Goal: Find contact information: Find contact information

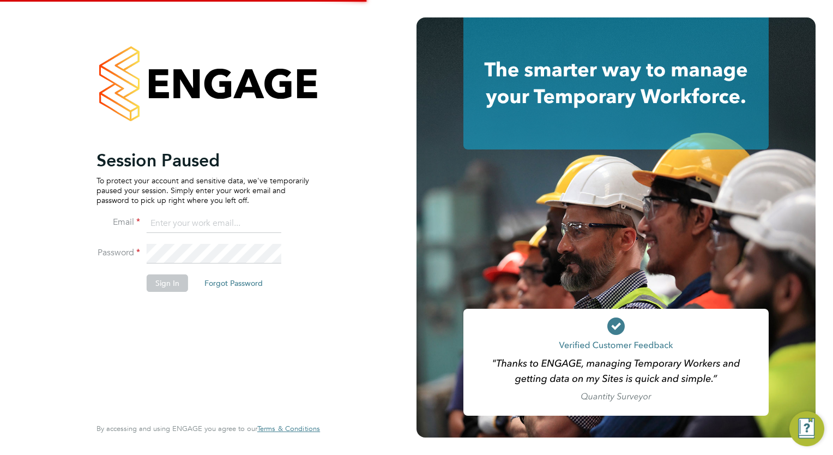
type input "[EMAIL_ADDRESS][DOMAIN_NAME]"
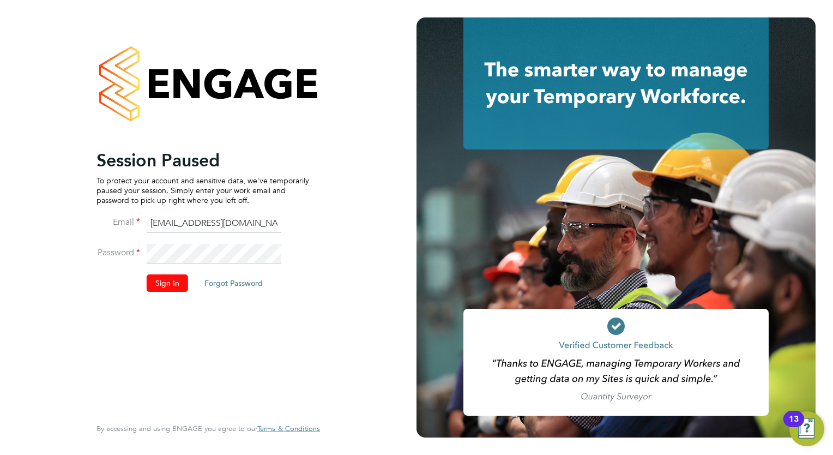
click at [175, 282] on button "Sign In" at bounding box center [167, 282] width 41 height 17
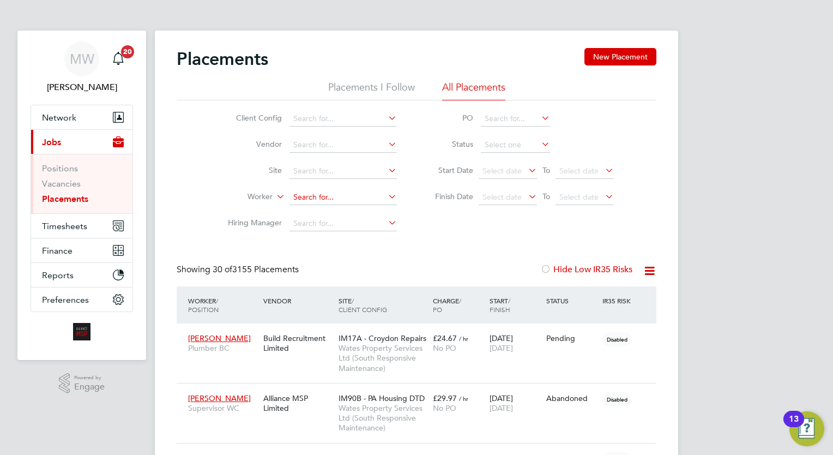
click at [347, 202] on input at bounding box center [343, 197] width 107 height 15
click at [343, 193] on input at bounding box center [343, 197] width 107 height 15
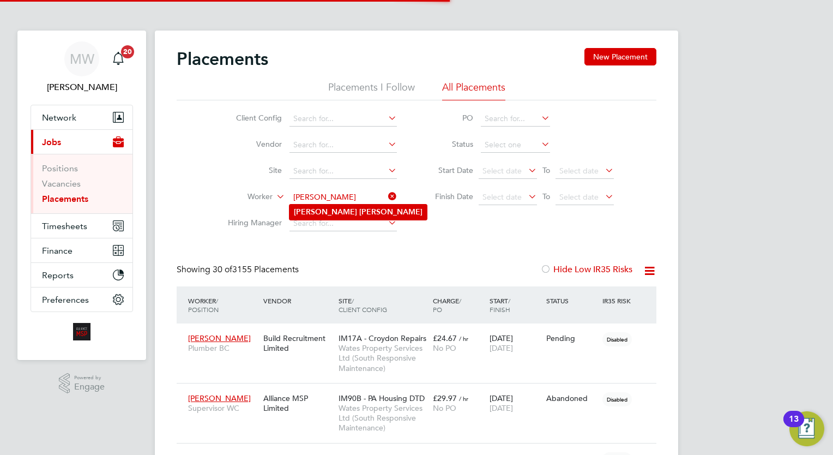
click at [352, 211] on li "Daniel Lewis" at bounding box center [358, 211] width 137 height 15
type input "[PERSON_NAME]"
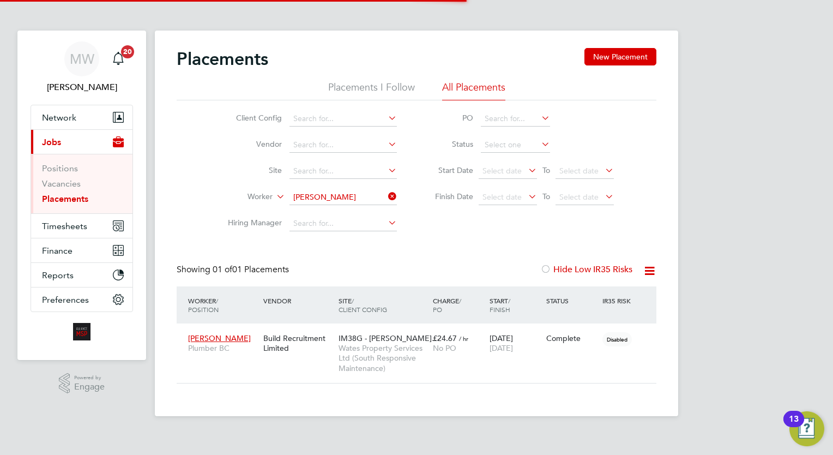
scroll to position [51, 95]
click at [421, 346] on span "Wates Property Services Ltd (South Responsive Maintenance)" at bounding box center [383, 358] width 89 height 30
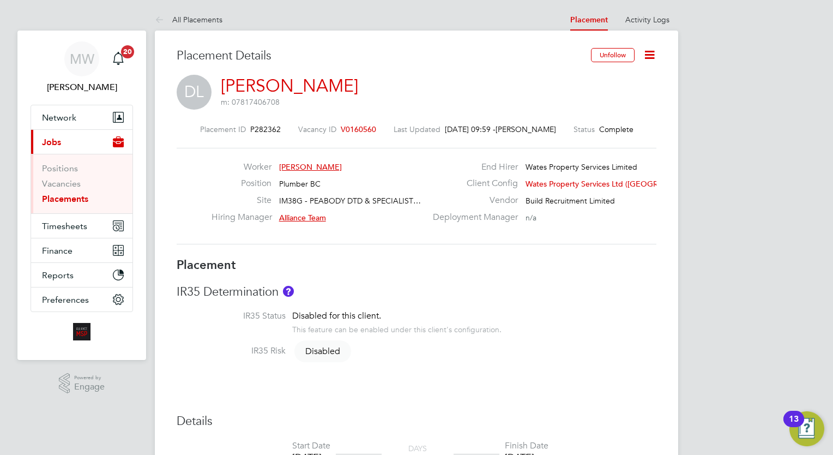
click at [644, 49] on icon at bounding box center [650, 55] width 14 height 14
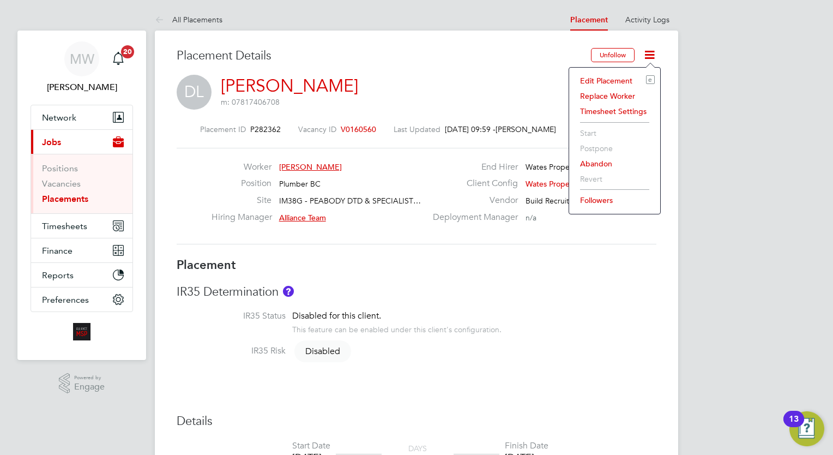
click at [619, 80] on li "Edit Placement e" at bounding box center [615, 80] width 80 height 15
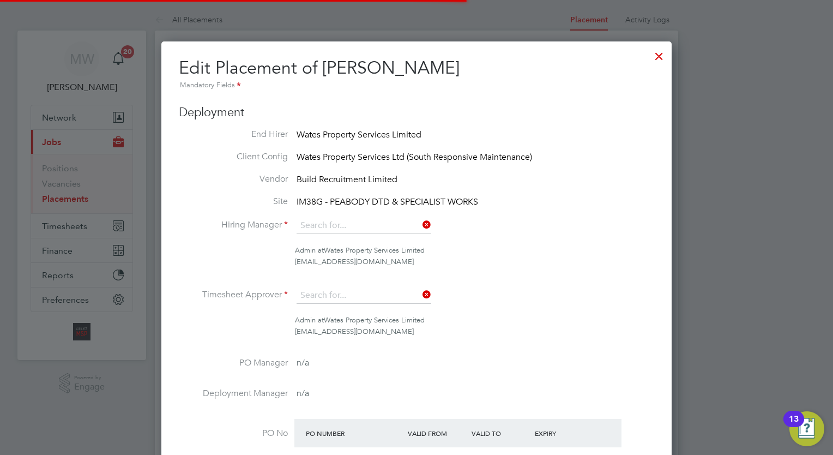
type input "Alliance Team"
type input "[DATE]"
type input "08:00"
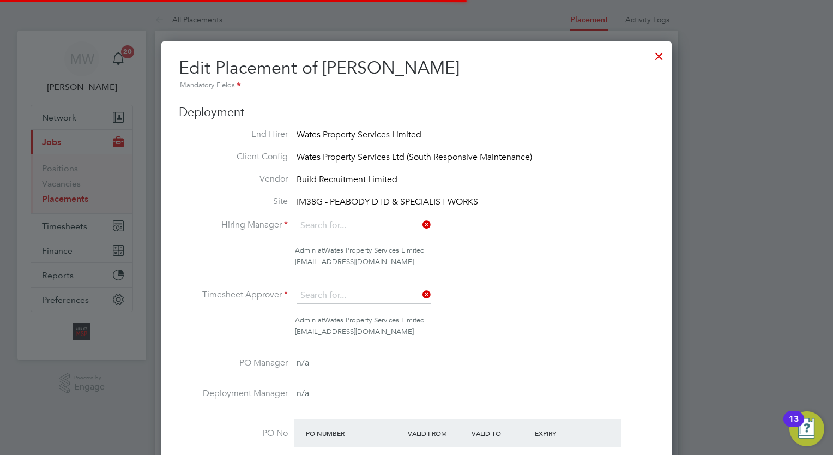
type input "17:00"
type input "07670"
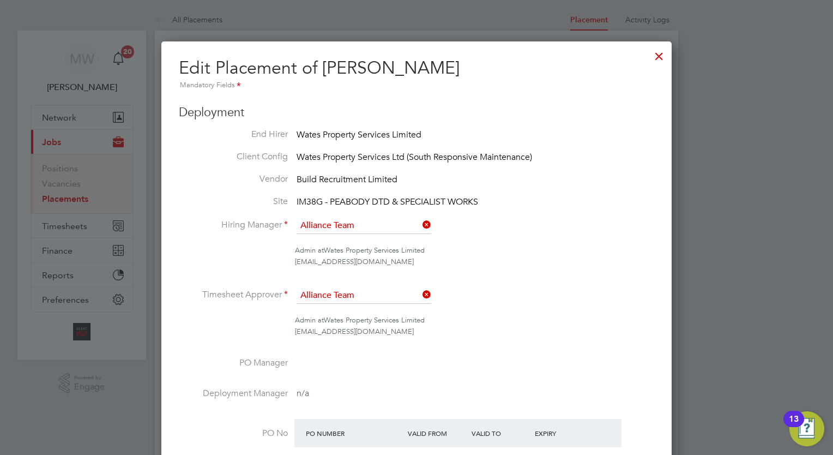
click at [653, 52] on div at bounding box center [659, 54] width 20 height 20
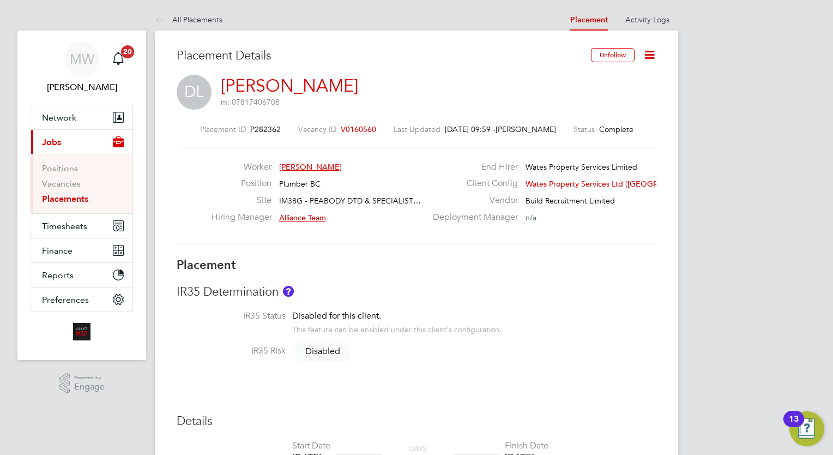
click at [67, 195] on link "Placements" at bounding box center [65, 199] width 46 height 10
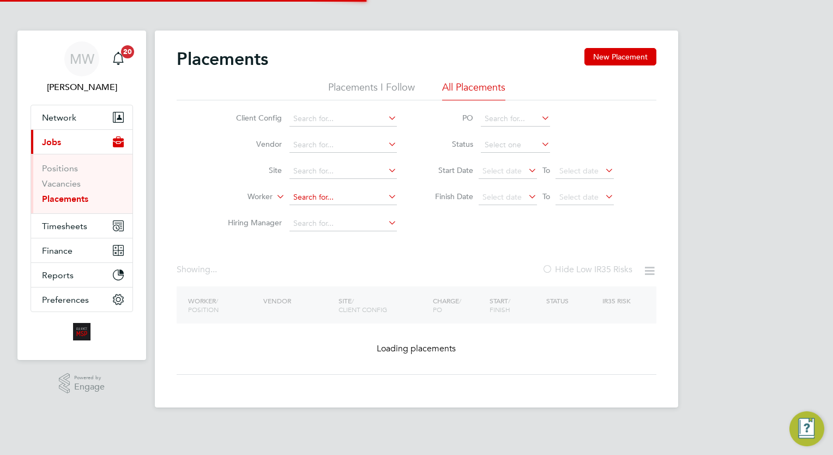
click at [321, 195] on input at bounding box center [343, 197] width 107 height 15
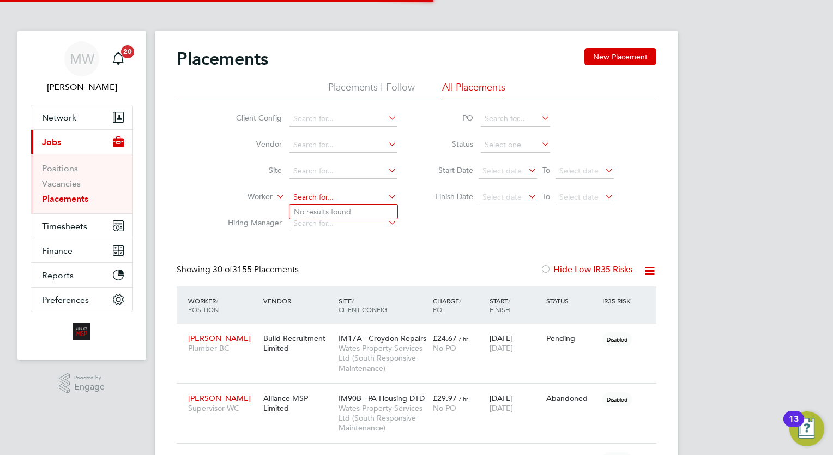
scroll to position [41, 76]
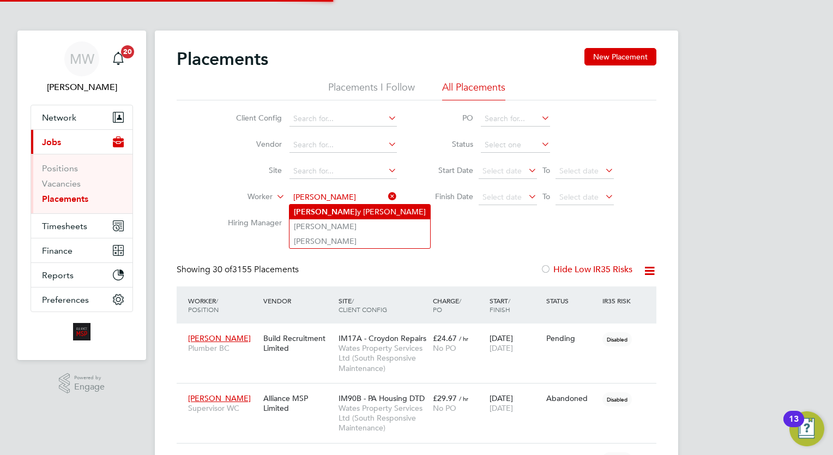
click at [345, 209] on li "Bobb y Reidy" at bounding box center [360, 211] width 141 height 15
type input "Bobby Reidy"
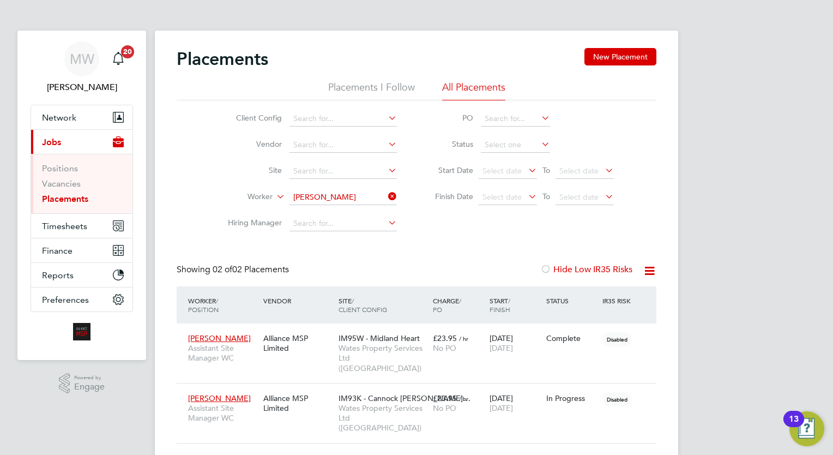
click at [767, 287] on div "MW Megan Westlotorn Notifications 20 Applications: Network Team Members Busines…" at bounding box center [416, 247] width 833 height 494
click at [386, 195] on icon at bounding box center [386, 196] width 0 height 15
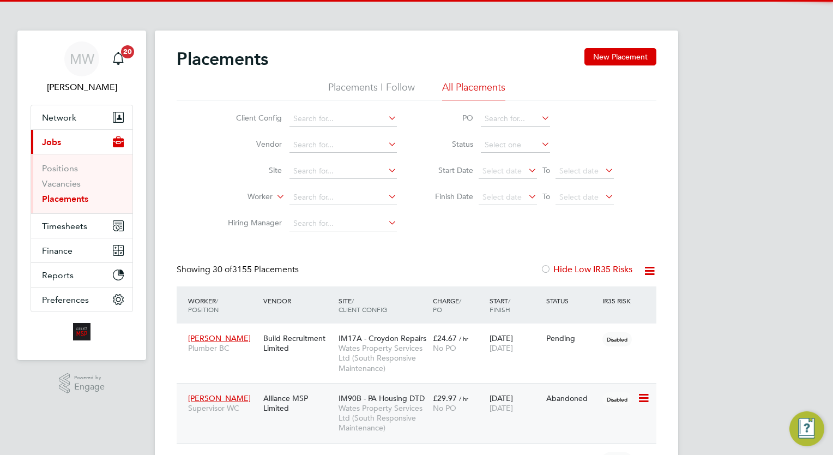
scroll to position [41, 76]
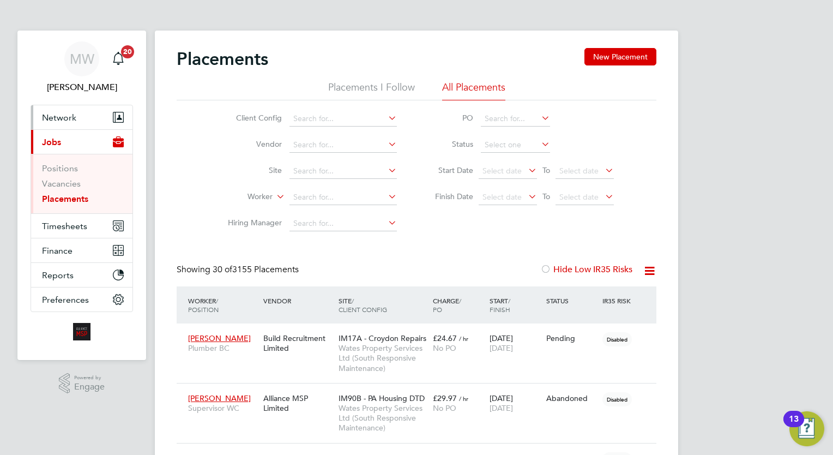
click at [64, 108] on button "Network" at bounding box center [81, 117] width 101 height 24
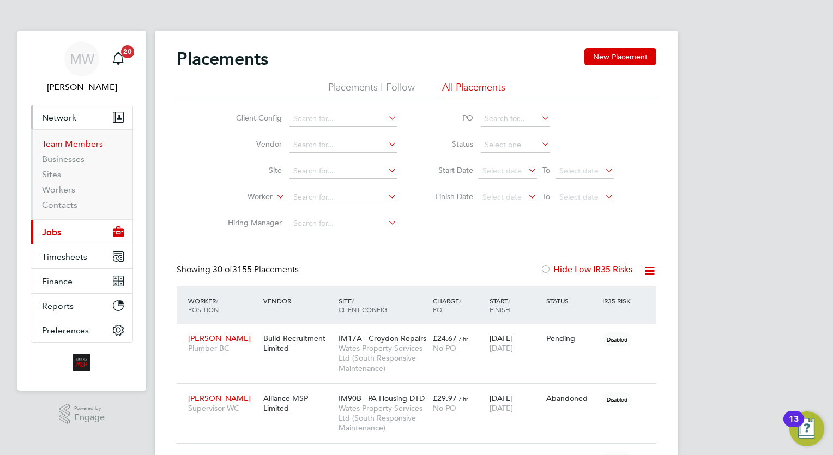
click at [79, 143] on link "Team Members" at bounding box center [72, 144] width 61 height 10
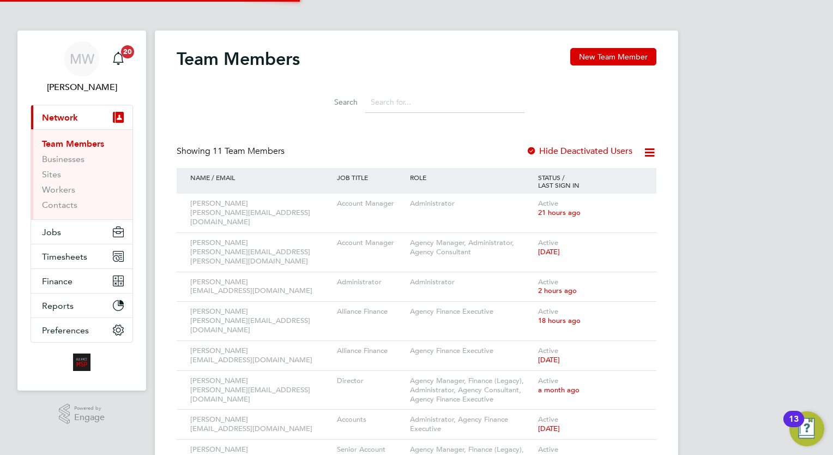
click at [422, 111] on input at bounding box center [444, 102] width 159 height 21
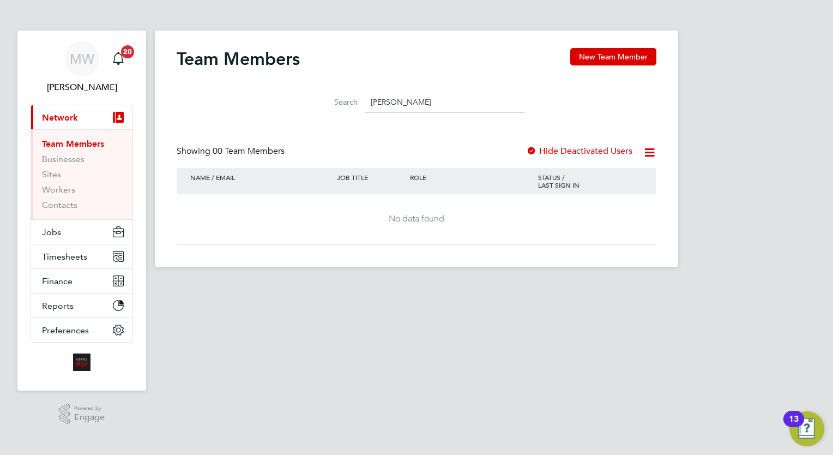
click at [390, 101] on input "tom" at bounding box center [444, 102] width 159 height 21
type input "t"
type input "sophia"
click at [540, 147] on label "Hide Deactivated Users" at bounding box center [579, 151] width 106 height 11
click at [69, 201] on link "Contacts" at bounding box center [59, 205] width 35 height 10
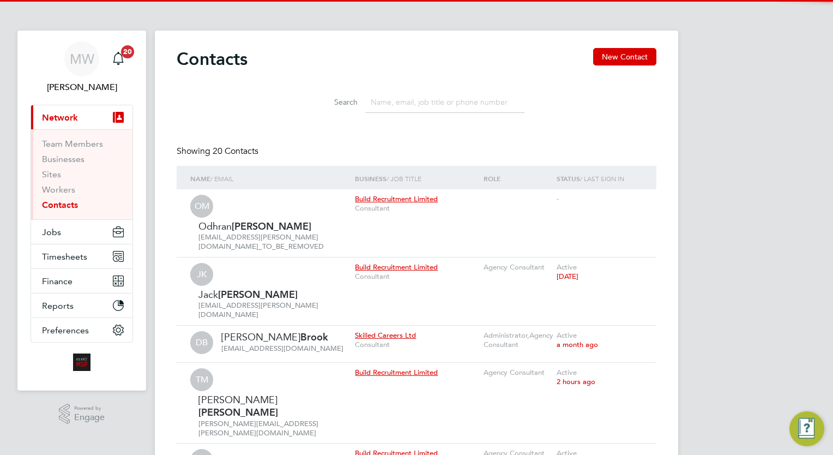
click at [384, 104] on input at bounding box center [444, 102] width 159 height 21
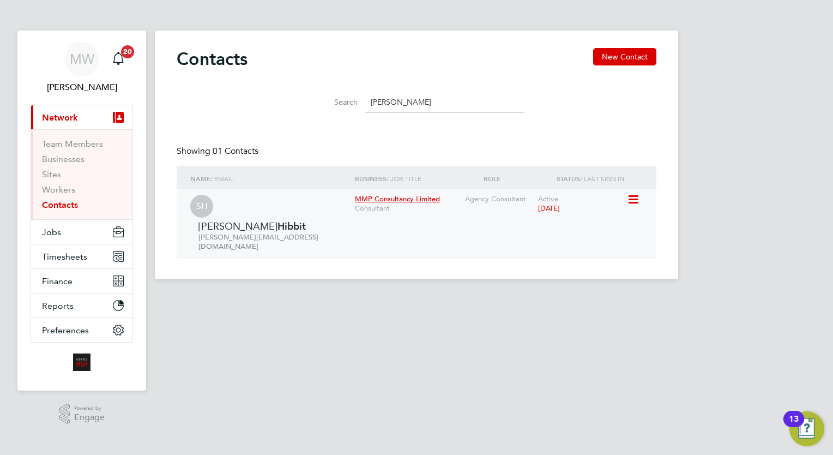
type input "sophia"
drag, startPoint x: 323, startPoint y: 213, endPoint x: 219, endPoint y: 214, distance: 104.2
click at [219, 214] on div "SH Sophia Hibbit sophia@mmpconsultancy.co.uk" at bounding box center [269, 223] width 159 height 57
click at [219, 212] on div "SH Sophia Hibbit sophia@mmpconsultancy.co.uk" at bounding box center [269, 223] width 159 height 57
drag, startPoint x: 222, startPoint y: 212, endPoint x: 284, endPoint y: 219, distance: 62.6
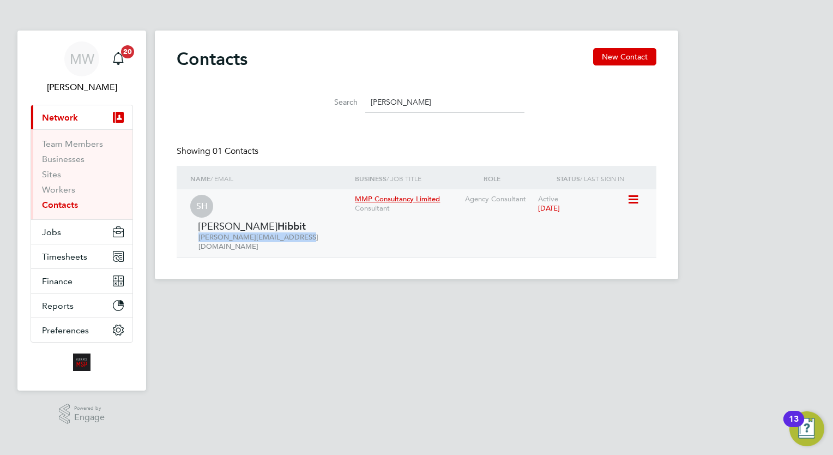
click at [284, 219] on div "SH Sophia Hibbit sophia@mmpconsultancy.co.uk" at bounding box center [269, 223] width 159 height 57
copy span "sophia@mmpconsultancy.co.uk"
click at [383, 100] on input "sophia" at bounding box center [444, 102] width 159 height 21
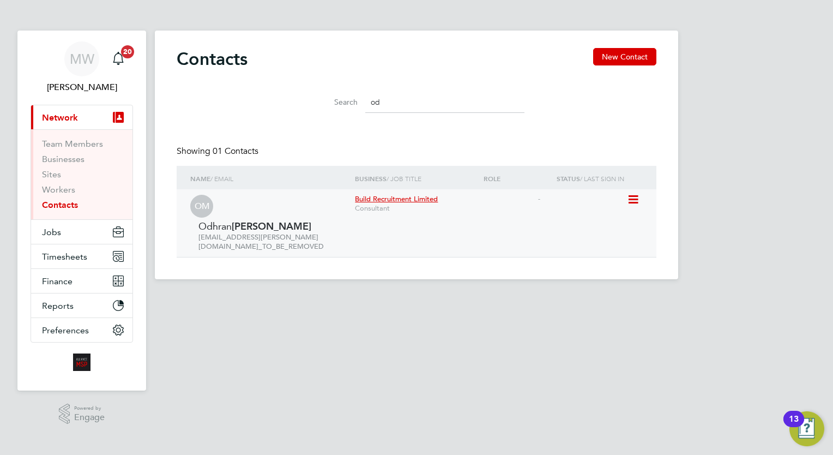
type input "od"
drag, startPoint x: 300, startPoint y: 236, endPoint x: 198, endPoint y: 237, distance: 101.4
click at [198, 237] on span "odhran.mccarthy@buildrec.com_TO_BE_REMOVED" at bounding box center [260, 241] width 125 height 19
copy span "odhran.mccarthy@buildrec.com"
click at [385, 101] on input "od" at bounding box center [444, 102] width 159 height 21
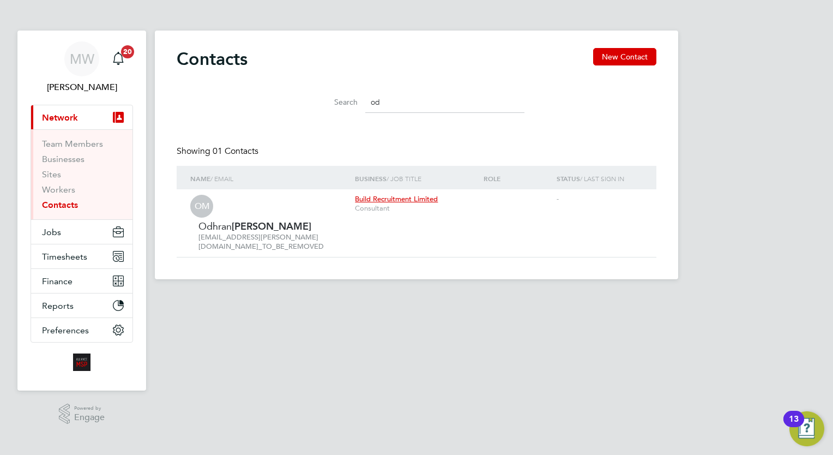
click at [386, 102] on input "od" at bounding box center [444, 102] width 159 height 21
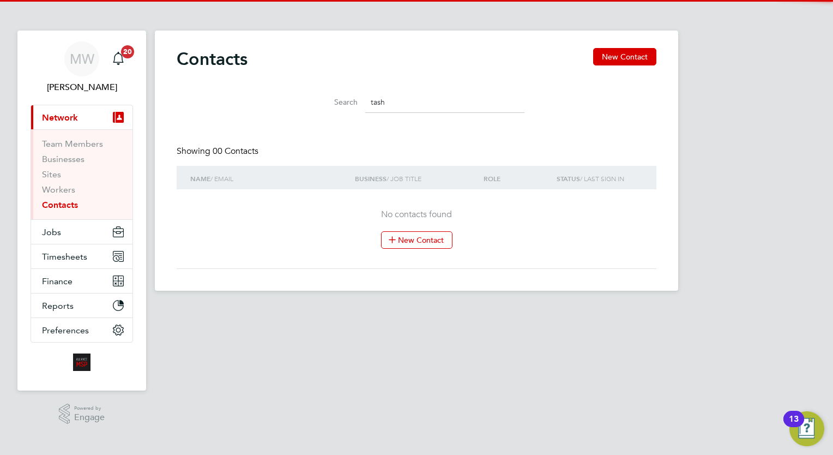
type input "tash"
click at [416, 308] on html "MW Megan Westlotorn Notifications 20 Applications: Current page: Network Team M…" at bounding box center [416, 154] width 833 height 308
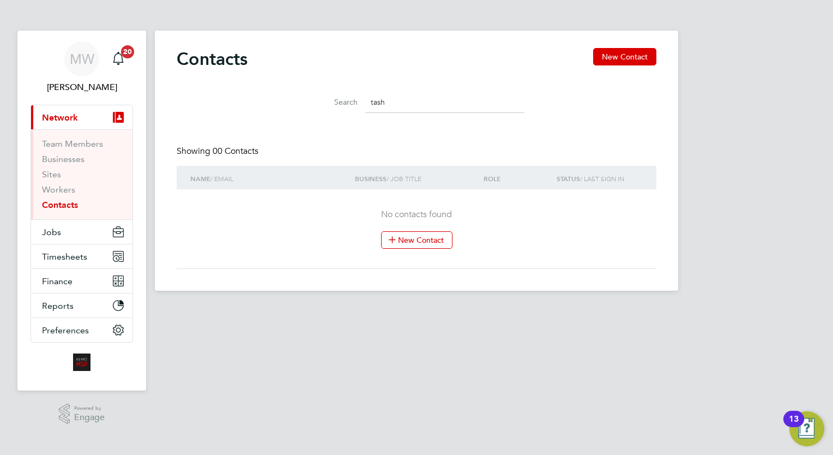
drag, startPoint x: 787, startPoint y: 235, endPoint x: 782, endPoint y: 237, distance: 5.7
click at [787, 235] on div "MW Megan Westlotorn Notifications 20 Applications: Current page: Network Team M…" at bounding box center [416, 154] width 833 height 308
